Goal: Check status: Check status

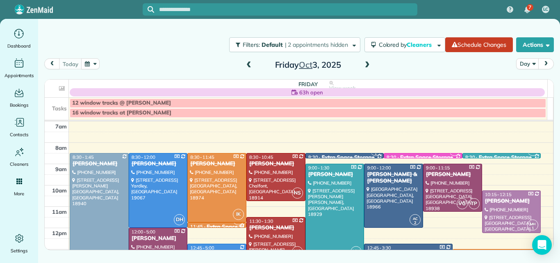
click at [367, 67] on span at bounding box center [367, 65] width 9 height 7
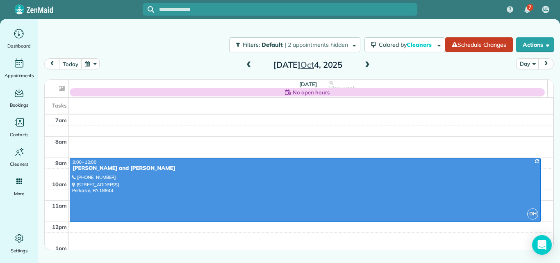
click at [367, 67] on span at bounding box center [367, 65] width 9 height 7
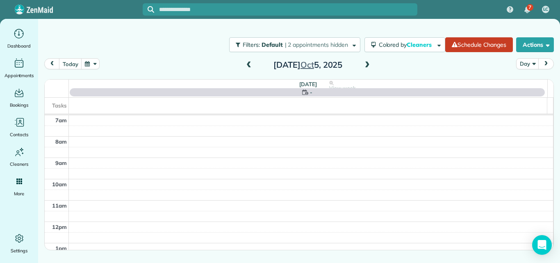
click at [367, 67] on span at bounding box center [367, 65] width 9 height 7
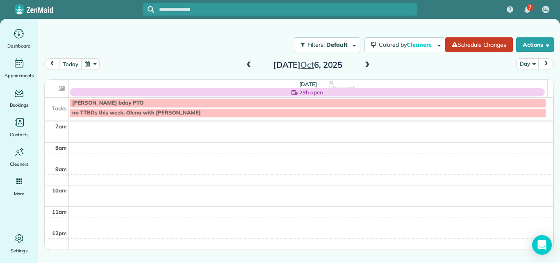
click at [366, 64] on span at bounding box center [367, 65] width 9 height 7
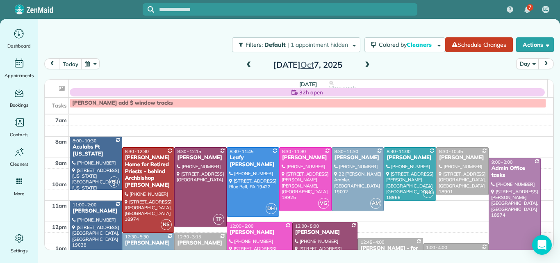
click at [247, 66] on span at bounding box center [248, 65] width 9 height 7
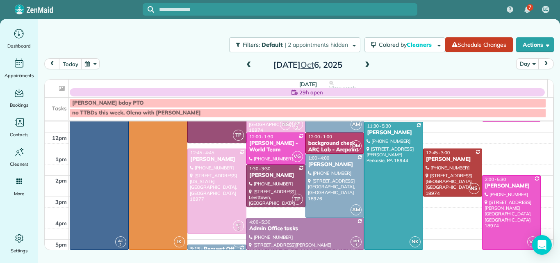
scroll to position [96, 0]
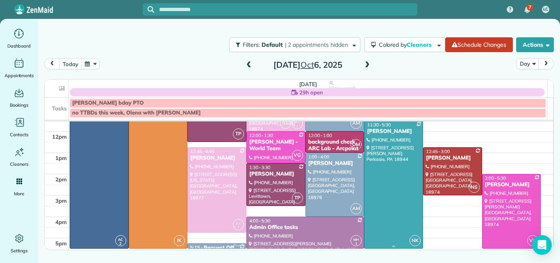
click at [388, 182] on div at bounding box center [394, 184] width 58 height 127
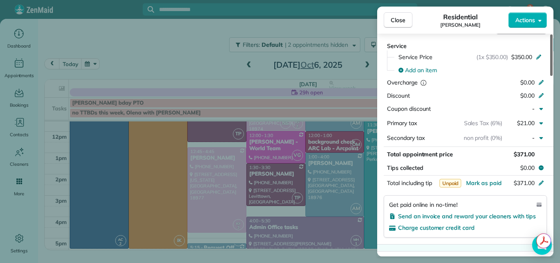
scroll to position [402, 0]
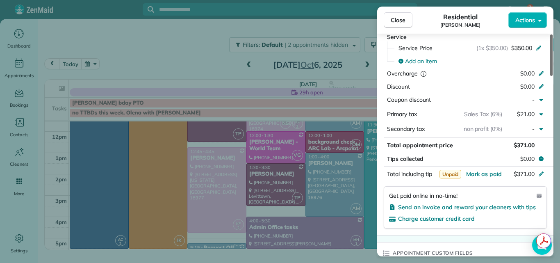
drag, startPoint x: 551, startPoint y: 62, endPoint x: 560, endPoint y: 137, distance: 75.2
click at [553, 76] on div at bounding box center [551, 54] width 2 height 41
click at [488, 175] on span "Mark as paid" at bounding box center [484, 173] width 36 height 7
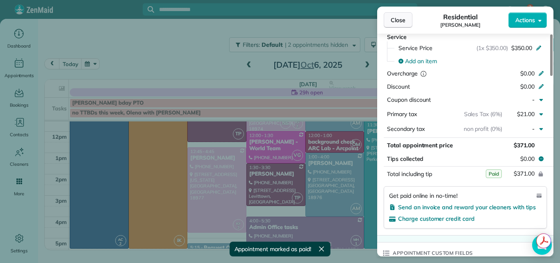
click at [395, 16] on span "Close" at bounding box center [398, 20] width 15 height 8
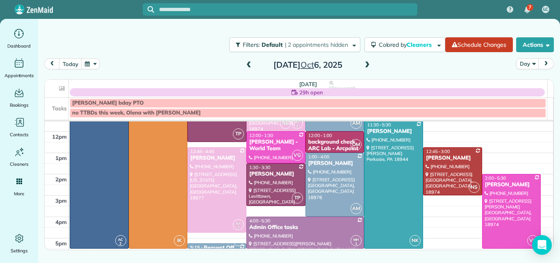
scroll to position [80, 0]
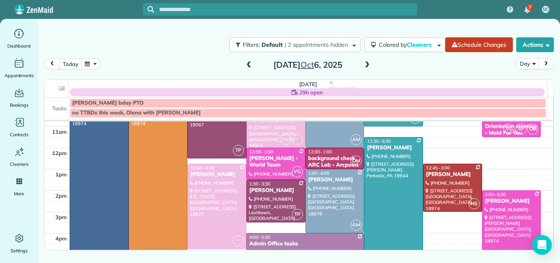
click at [506, 216] on div at bounding box center [512, 228] width 58 height 74
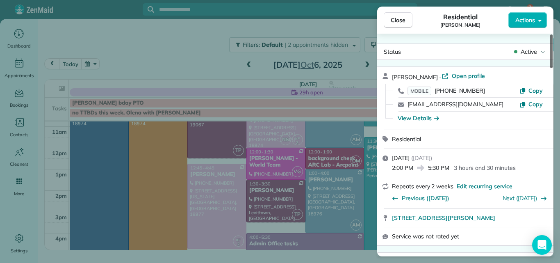
drag, startPoint x: 552, startPoint y: 62, endPoint x: 553, endPoint y: 55, distance: 7.9
click at [553, 55] on div at bounding box center [551, 51] width 2 height 34
click at [400, 19] on span "Close" at bounding box center [398, 20] width 15 height 8
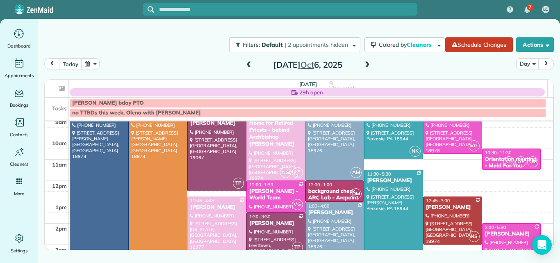
scroll to position [31, 0]
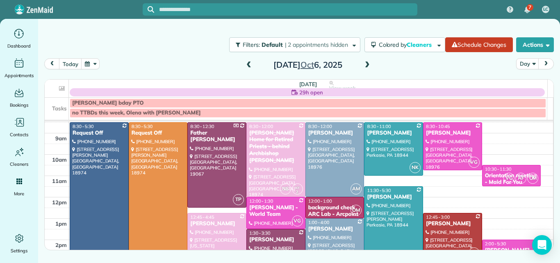
click at [367, 64] on span at bounding box center [367, 65] width 9 height 7
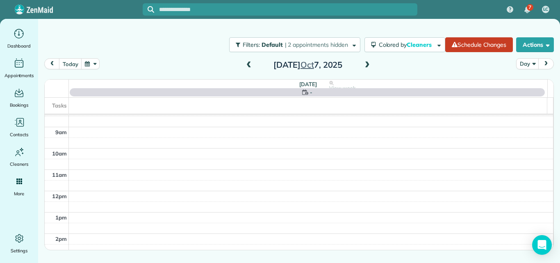
scroll to position [0, 0]
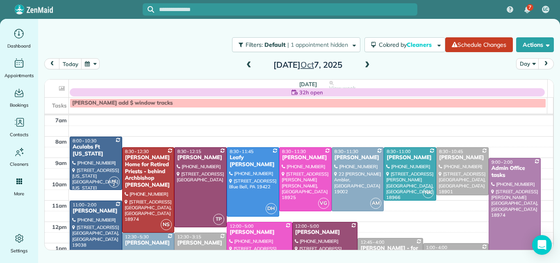
click at [249, 63] on span at bounding box center [248, 65] width 9 height 7
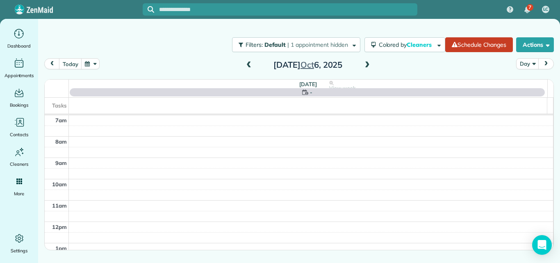
click at [365, 64] on span at bounding box center [367, 65] width 9 height 7
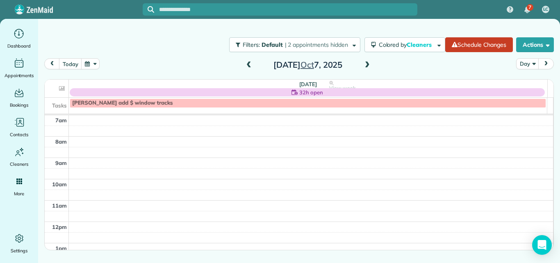
click at [248, 64] on span at bounding box center [248, 65] width 9 height 7
